Goal: Task Accomplishment & Management: Complete application form

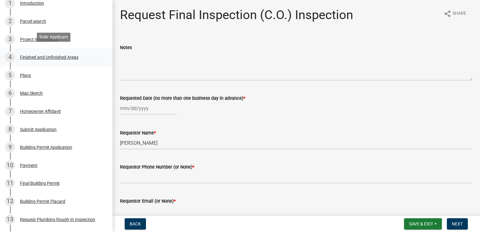
scroll to position [94, 0]
click at [68, 55] on div "Finished and Unfinished Areas" at bounding box center [49, 57] width 58 height 4
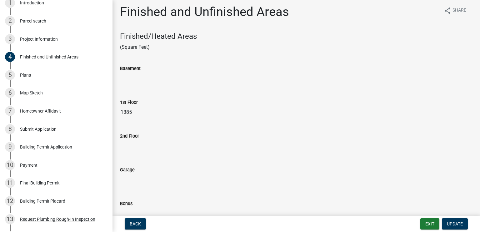
scroll to position [0, 0]
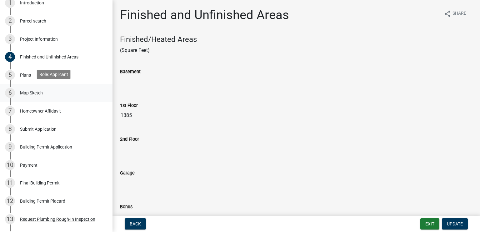
click at [28, 94] on div "Map Sketch" at bounding box center [31, 93] width 23 height 4
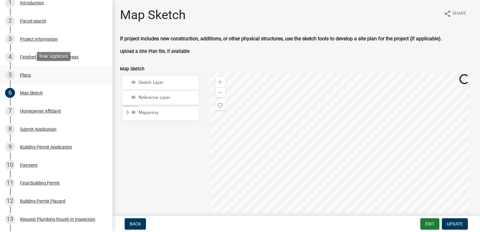
click at [28, 75] on div "Plans" at bounding box center [25, 75] width 11 height 4
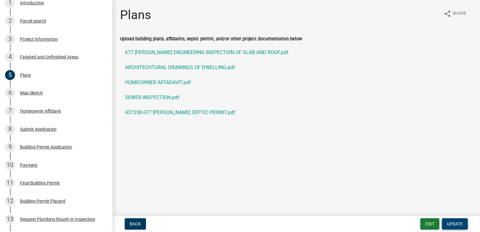
click at [449, 222] on span "Update" at bounding box center [455, 223] width 16 height 5
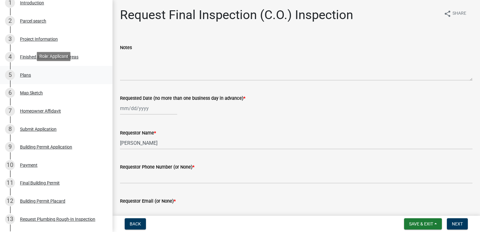
click at [25, 73] on div "Plans" at bounding box center [25, 75] width 11 height 4
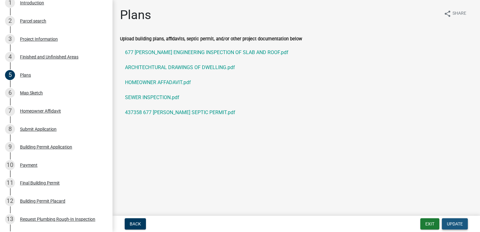
click at [455, 220] on button "Update" at bounding box center [455, 223] width 26 height 11
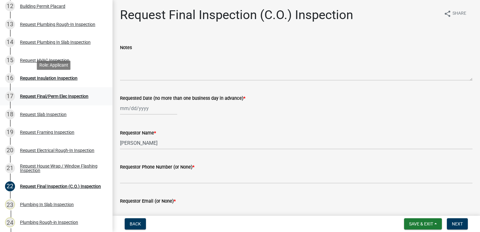
scroll to position [288, 0]
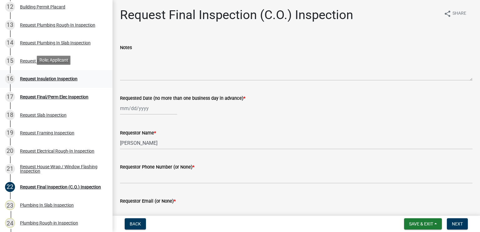
click at [78, 80] on div "16 Request Insulation Inspection" at bounding box center [54, 79] width 98 height 10
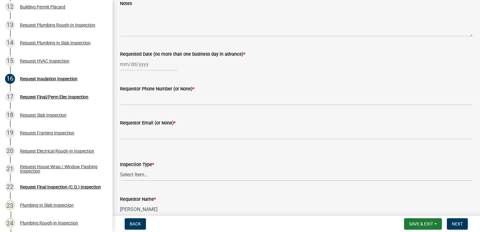
scroll to position [63, 0]
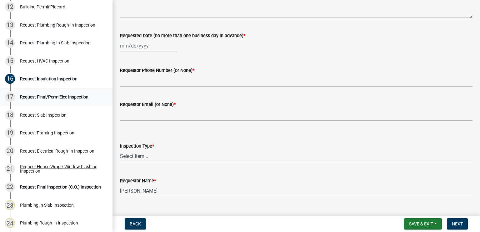
click at [44, 98] on div "Request Final/Perm Elec Inspection" at bounding box center [54, 97] width 68 height 4
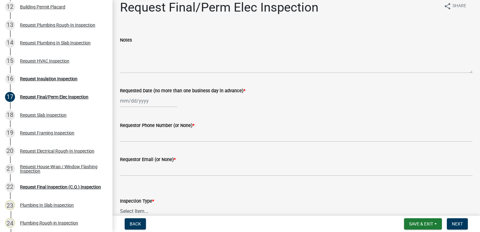
scroll to position [0, 0]
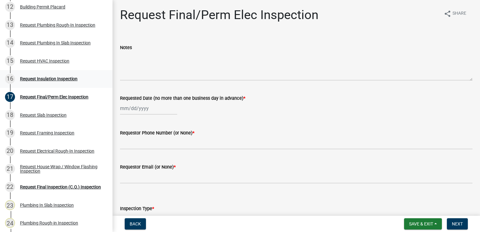
click at [69, 78] on div "Request Insulation Inspection" at bounding box center [49, 79] width 58 height 4
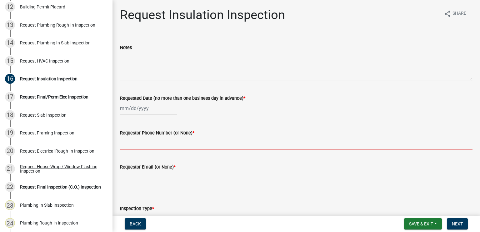
click at [208, 140] on input "Requestor Phone Number (or None) *" at bounding box center [296, 143] width 353 height 13
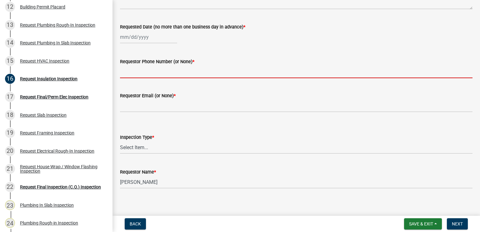
scroll to position [76, 0]
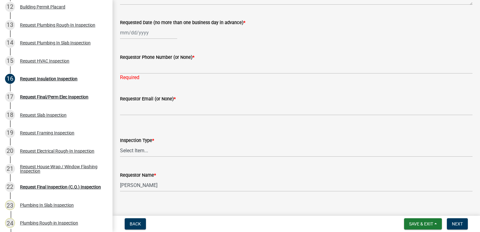
click at [268, 198] on main "Request Insulation Inspection share Share Notes Requested Date (no more than on…" at bounding box center [297, 106] width 368 height 213
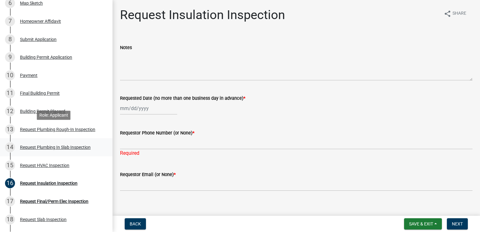
scroll to position [194, 0]
